Goal: Information Seeking & Learning: Understand process/instructions

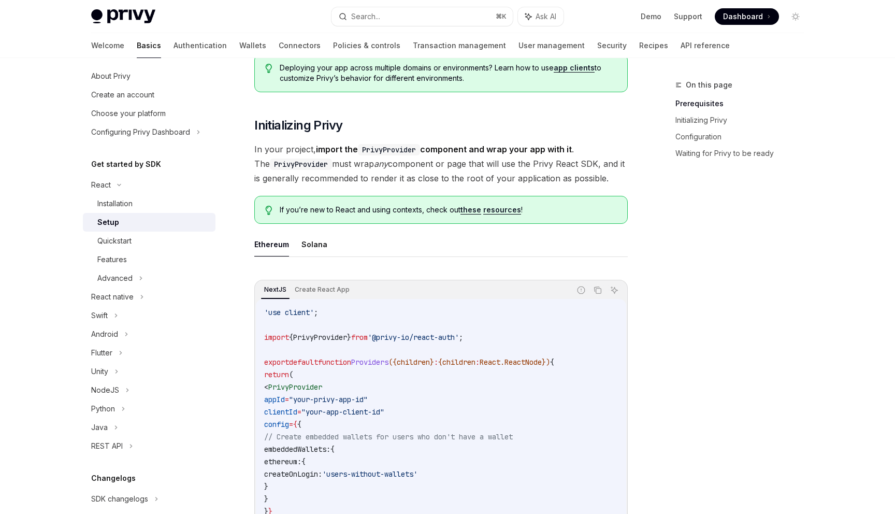
scroll to position [135, 0]
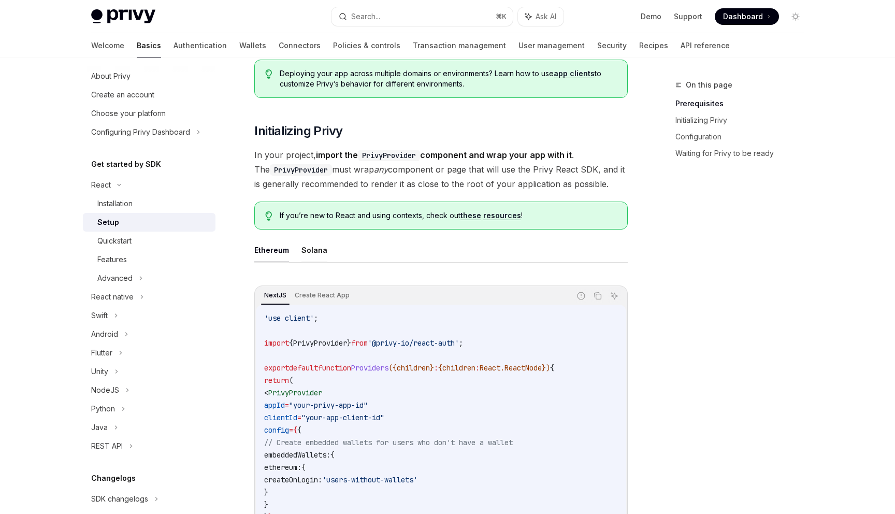
click at [319, 246] on button "Solana" at bounding box center [314, 250] width 26 height 24
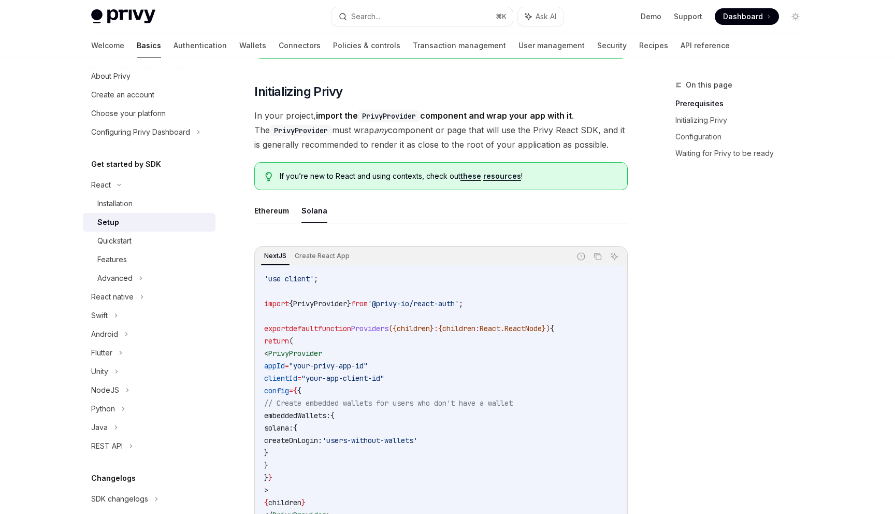
scroll to position [166, 0]
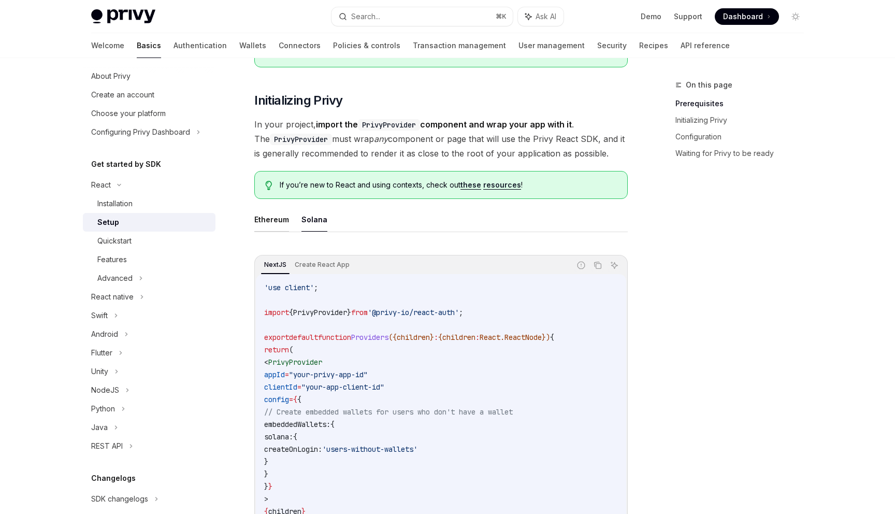
click at [283, 226] on button "Ethereum" at bounding box center [271, 219] width 35 height 24
click at [313, 225] on button "Solana" at bounding box center [314, 219] width 26 height 24
click at [286, 227] on button "Ethereum" at bounding box center [271, 219] width 35 height 24
type textarea "*"
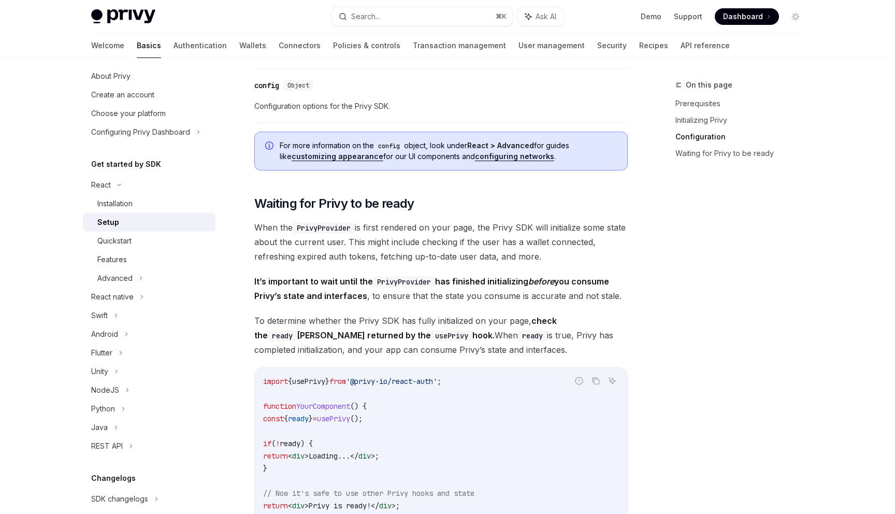
scroll to position [862, 0]
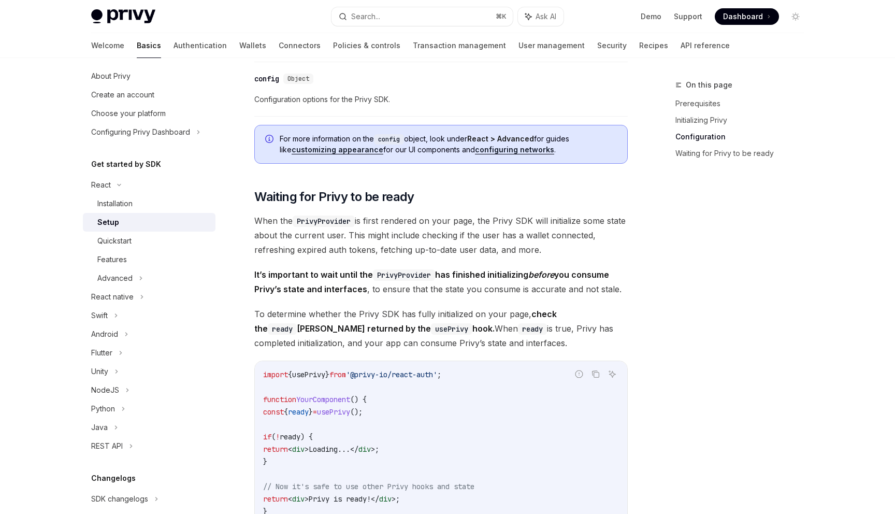
click at [479, 149] on link "configuring networks" at bounding box center [514, 149] width 79 height 9
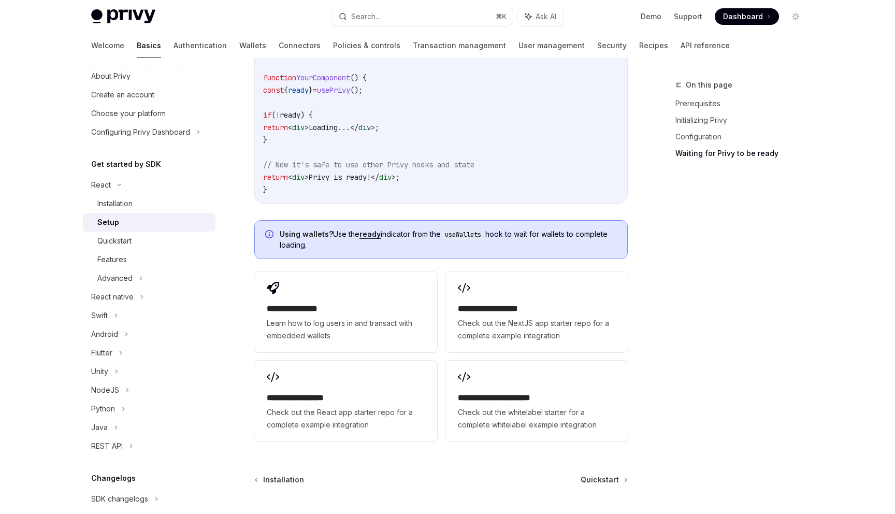
scroll to position [1268, 0]
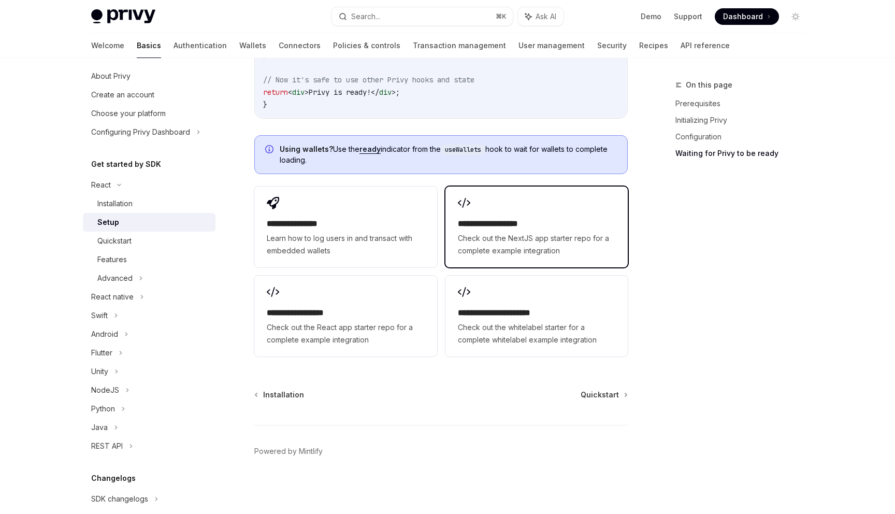
click at [531, 236] on span "Check out the NextJS app starter repo for a complete example integration" at bounding box center [536, 244] width 157 height 25
